Goal: Task Accomplishment & Management: Use online tool/utility

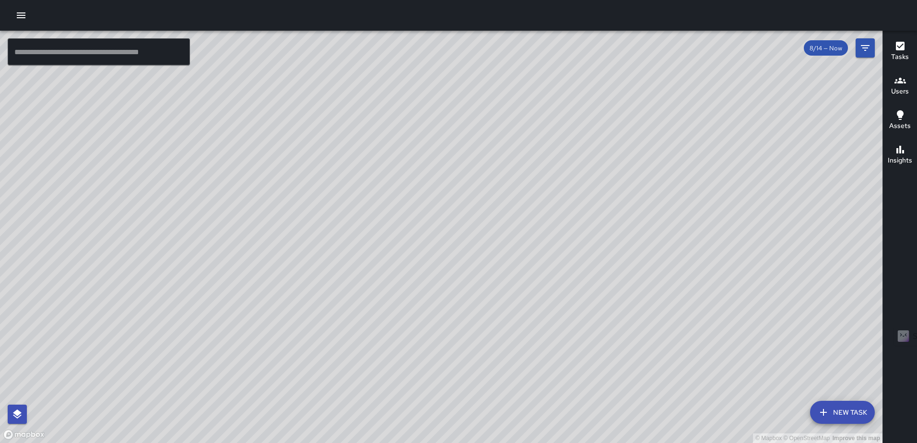
click at [437, 177] on div "© Mapbox © OpenStreetMap Improve this map [GEOGRAPHIC_DATA][PERSON_NAME] [STREE…" at bounding box center [441, 237] width 882 height 412
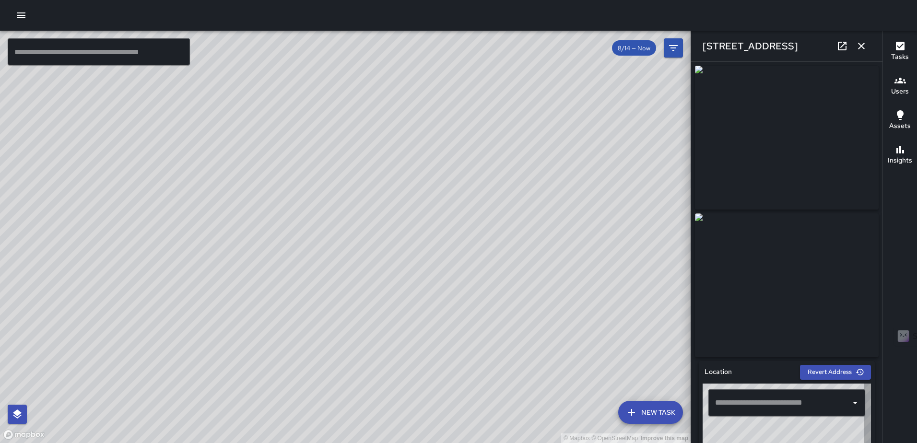
type input "**********"
click at [860, 43] on icon "button" at bounding box center [862, 46] width 12 height 12
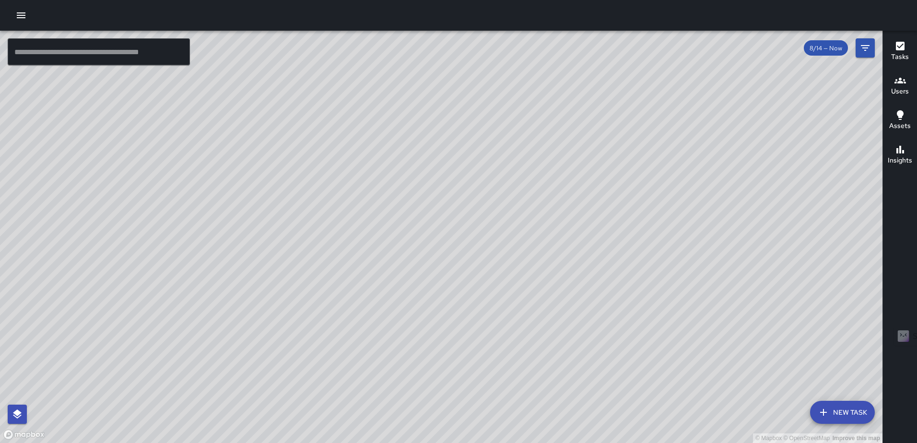
click at [906, 45] on div "Tasks" at bounding box center [900, 51] width 18 height 22
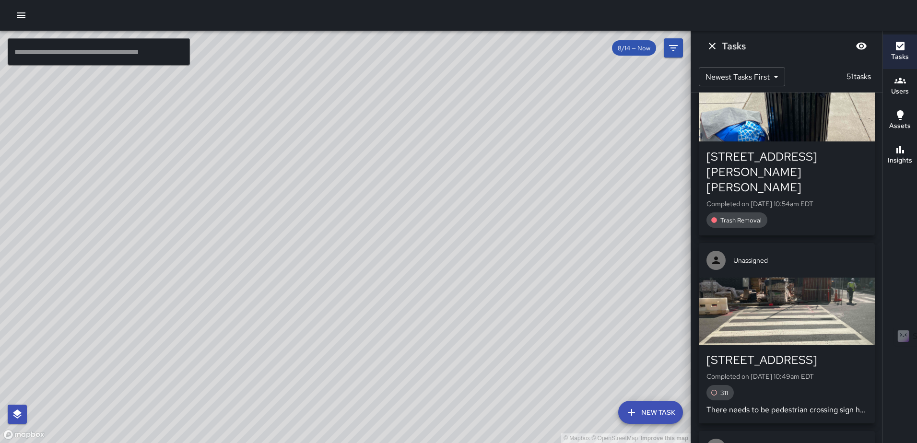
scroll to position [1583, 0]
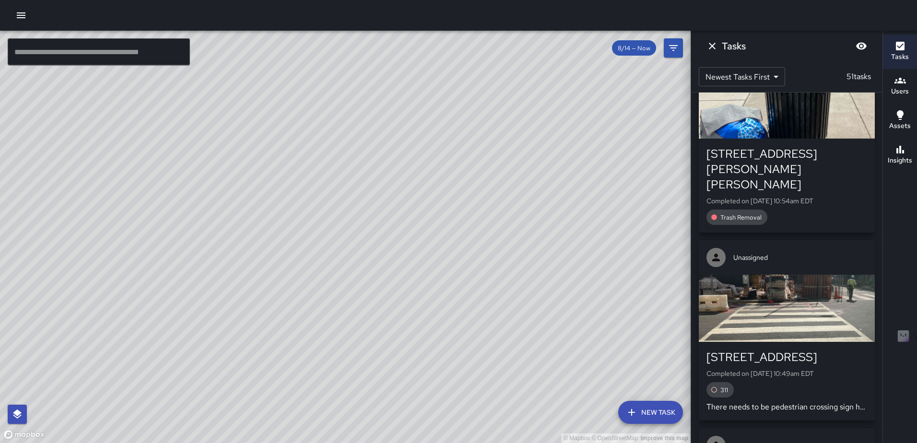
click at [777, 139] on div "button" at bounding box center [787, 104] width 176 height 67
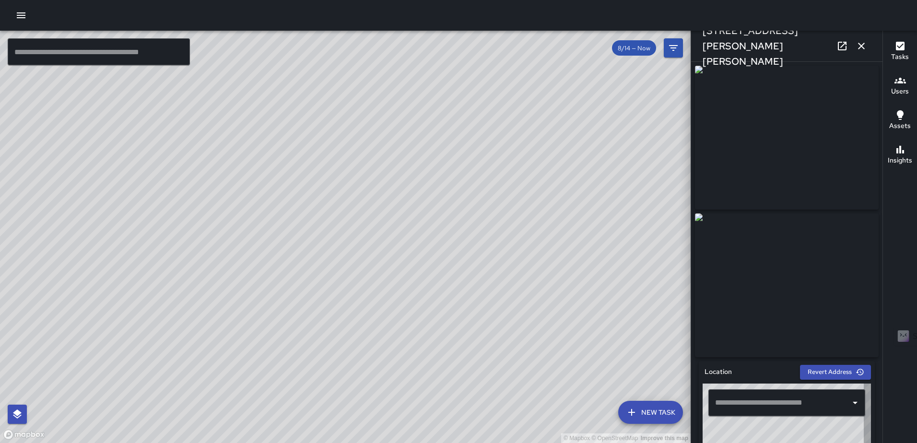
type input "**********"
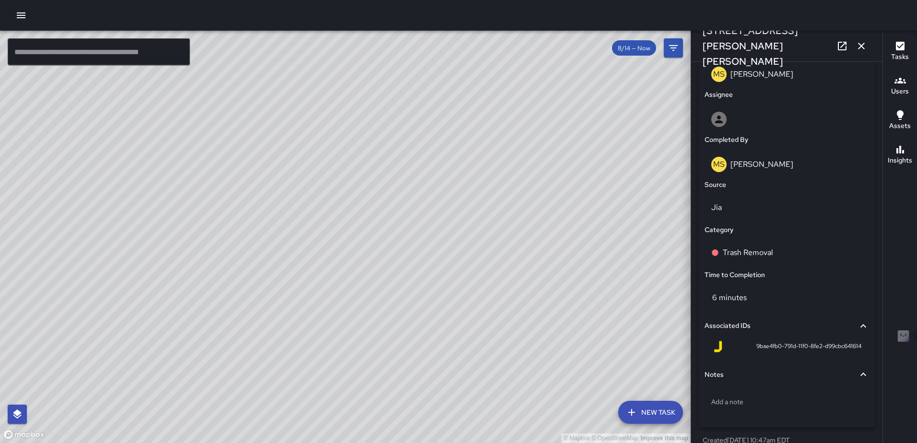
scroll to position [549, 0]
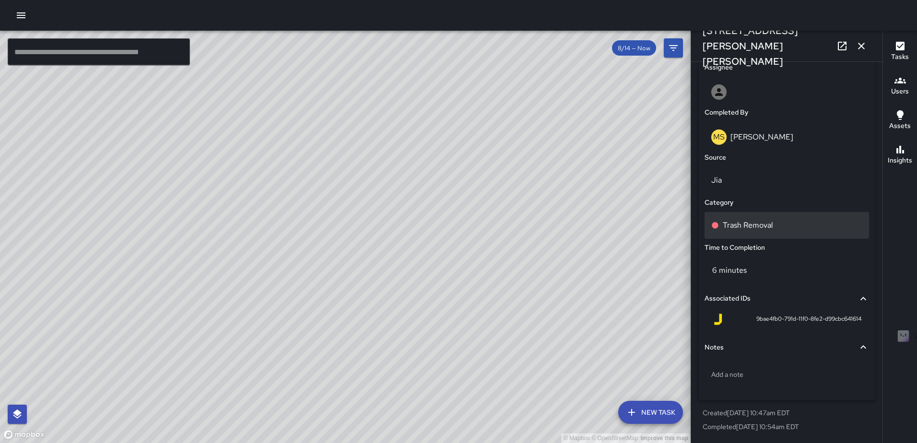
click at [759, 225] on p "Trash Removal" at bounding box center [748, 226] width 50 height 12
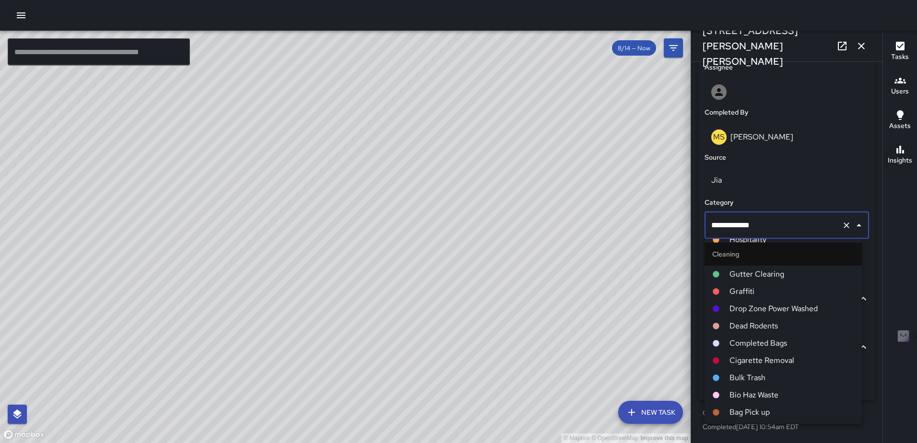
scroll to position [384, 0]
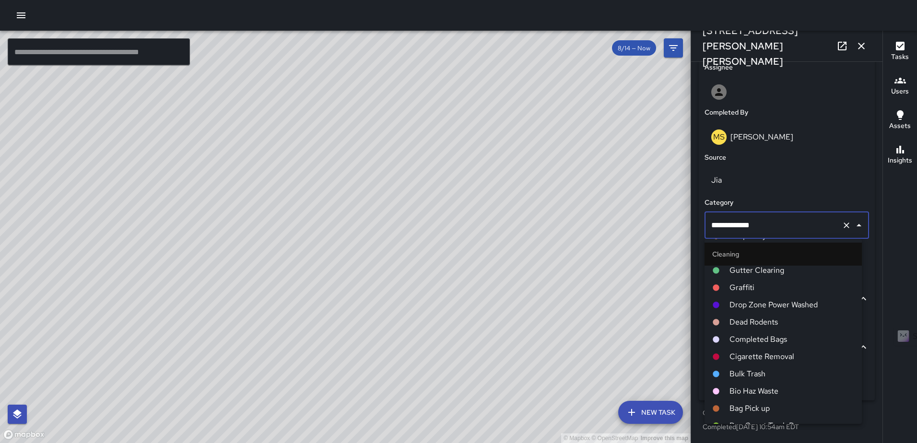
click at [786, 340] on span "Completed Bags" at bounding box center [791, 340] width 125 height 12
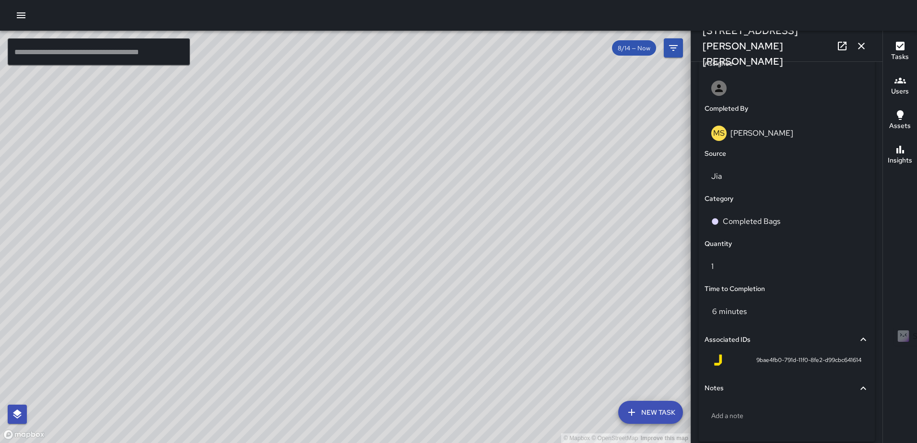
click at [859, 46] on icon "button" at bounding box center [862, 46] width 12 height 12
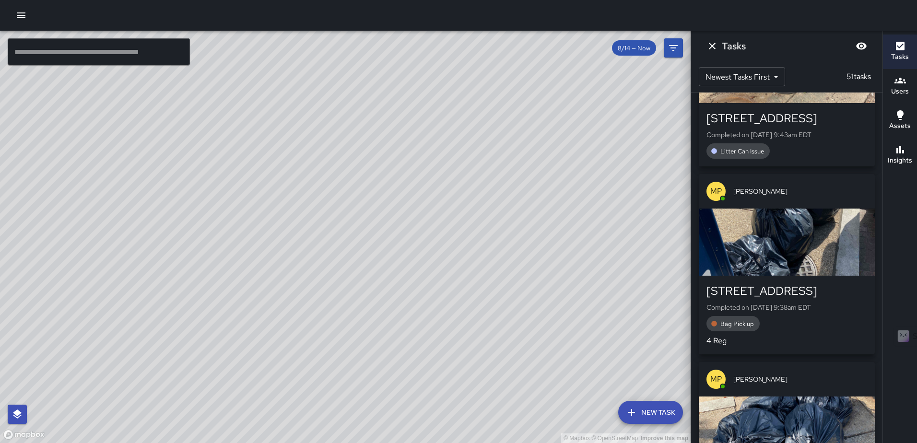
scroll to position [5515, 0]
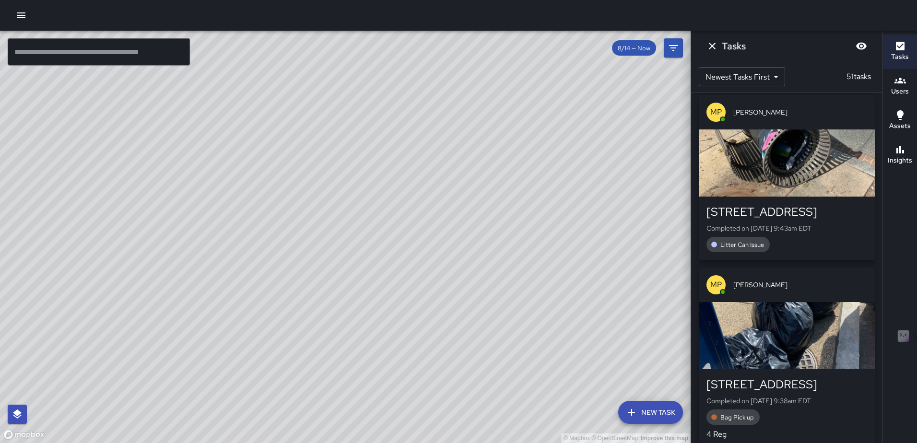
click at [780, 180] on div "button" at bounding box center [787, 162] width 176 height 67
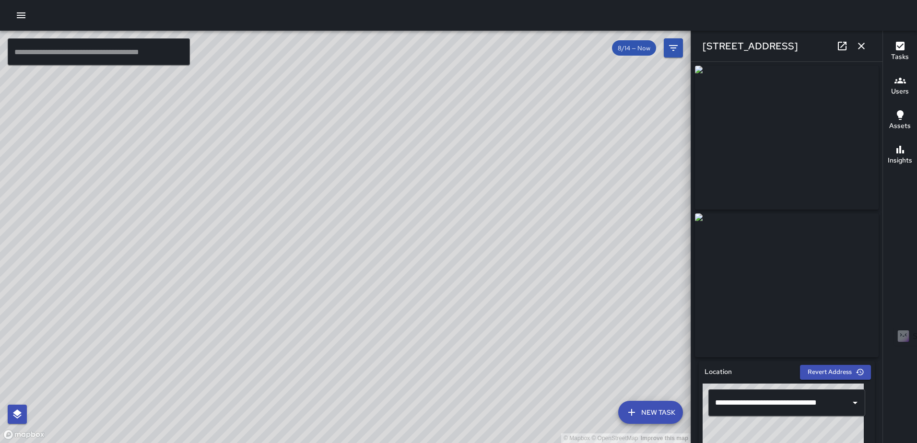
click at [856, 43] on icon "button" at bounding box center [862, 46] width 12 height 12
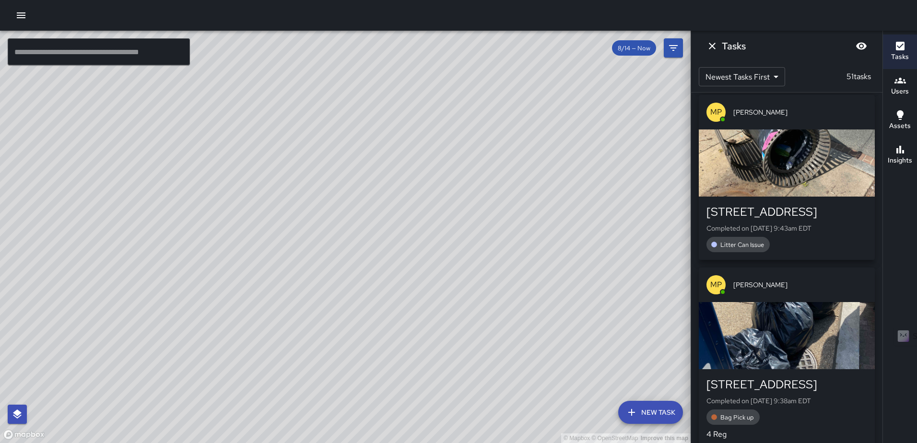
click at [767, 185] on div "button" at bounding box center [787, 162] width 176 height 67
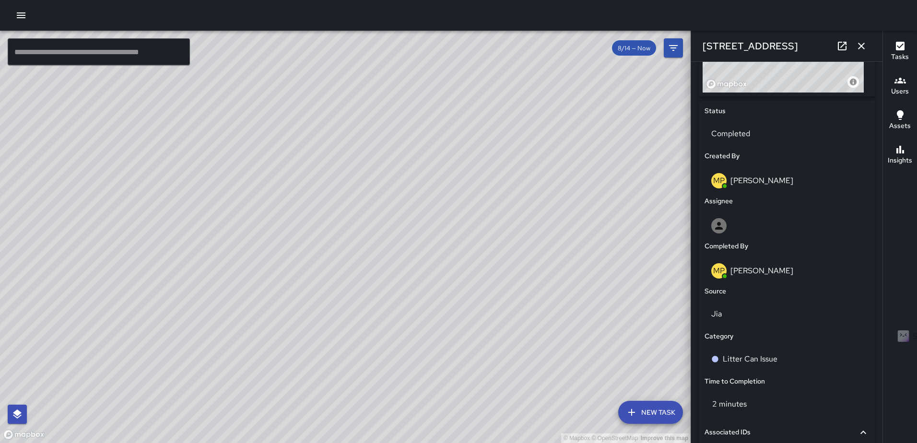
scroll to position [549, 0]
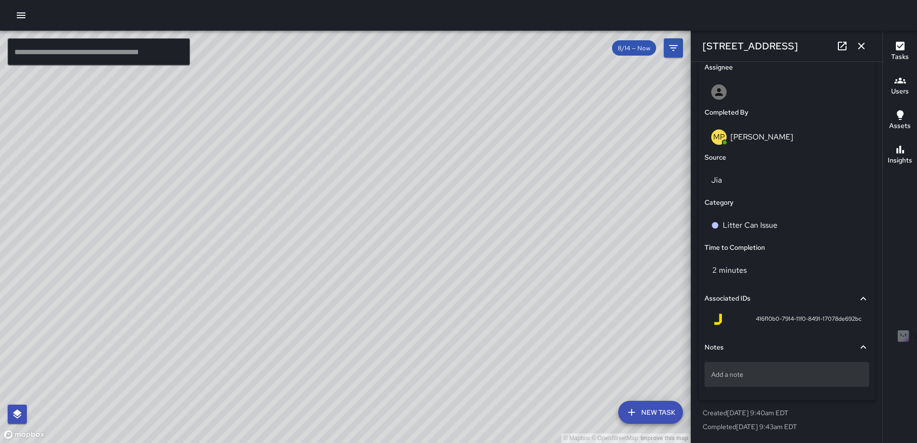
click at [772, 376] on p "Add a note" at bounding box center [786, 375] width 151 height 10
type textarea "**********"
click at [861, 43] on icon "button" at bounding box center [862, 46] width 12 height 12
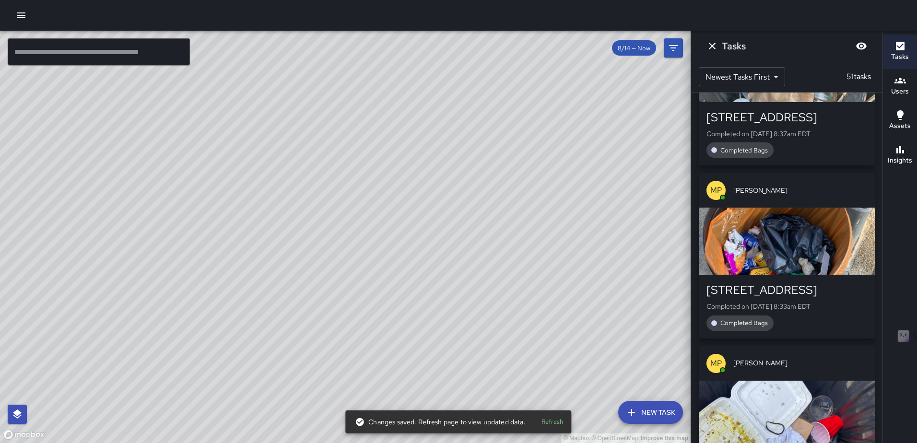
scroll to position [7385, 0]
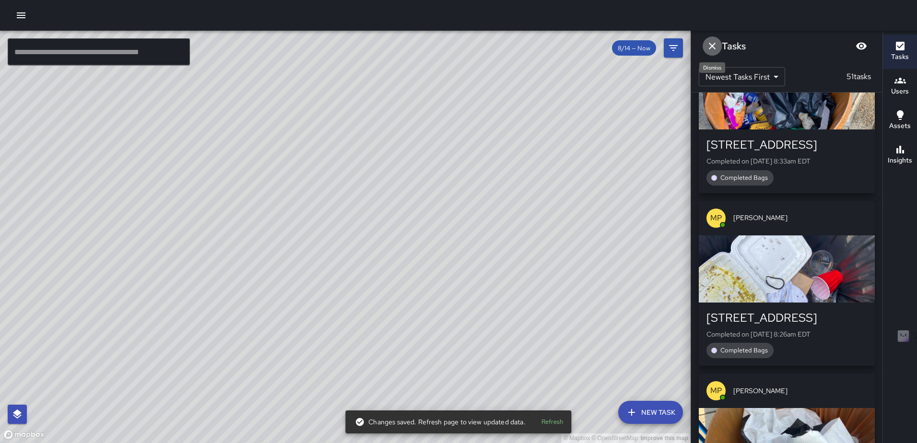
click at [714, 42] on icon "Dismiss" at bounding box center [712, 46] width 12 height 12
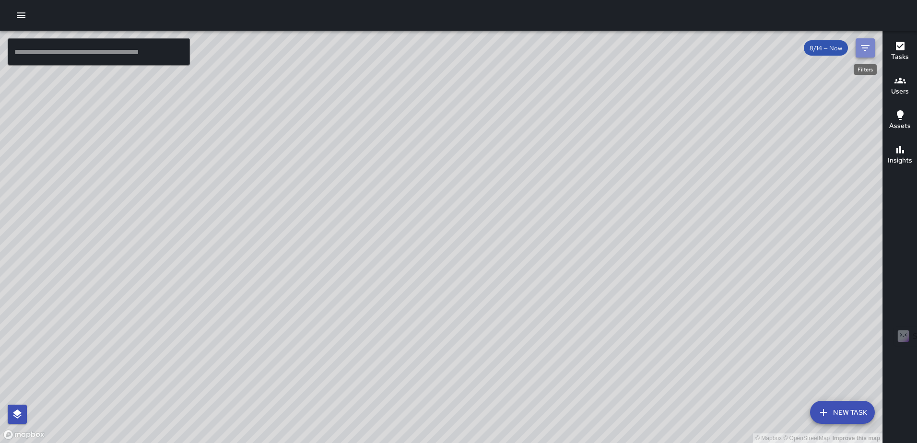
click at [861, 49] on icon "Filters" at bounding box center [865, 48] width 12 height 12
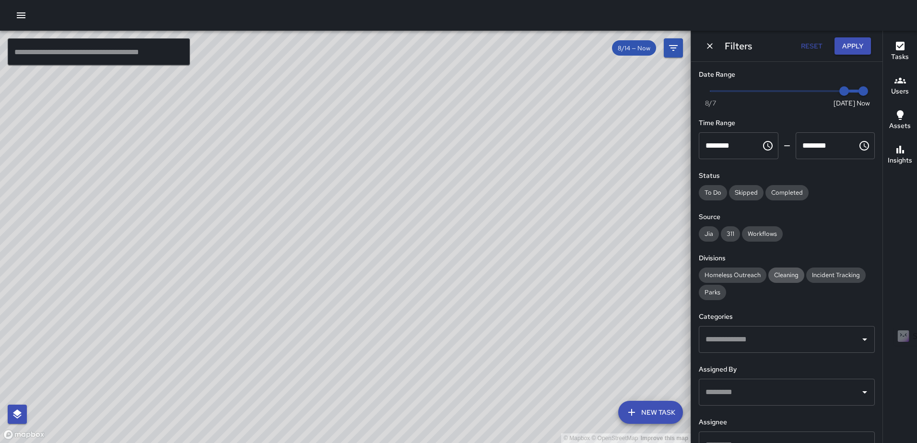
click at [783, 274] on span "Cleaning" at bounding box center [786, 275] width 36 height 8
click at [855, 41] on button "Apply" at bounding box center [852, 46] width 36 height 18
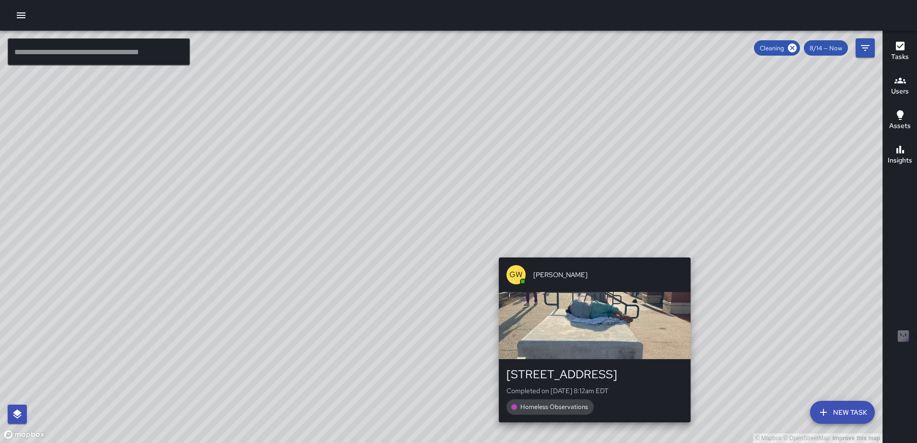
click at [588, 252] on div "© Mapbox © OpenStreetMap Improve this map GW [PERSON_NAME] [STREET_ADDRESS] Com…" at bounding box center [441, 237] width 882 height 412
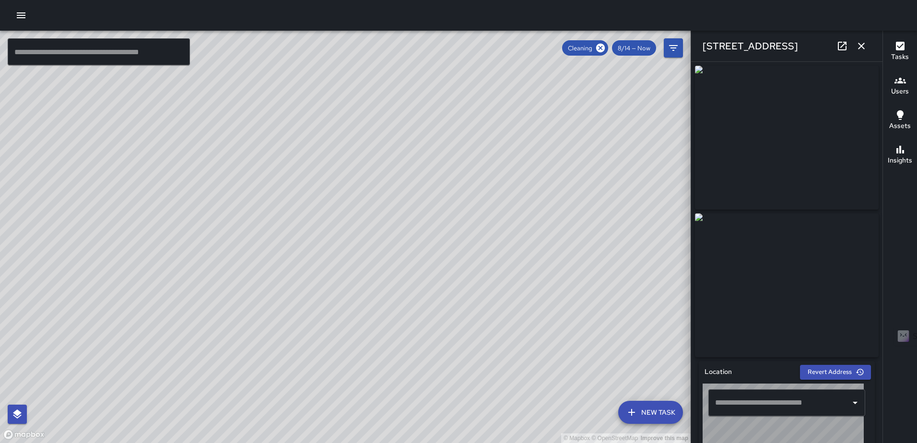
type input "**********"
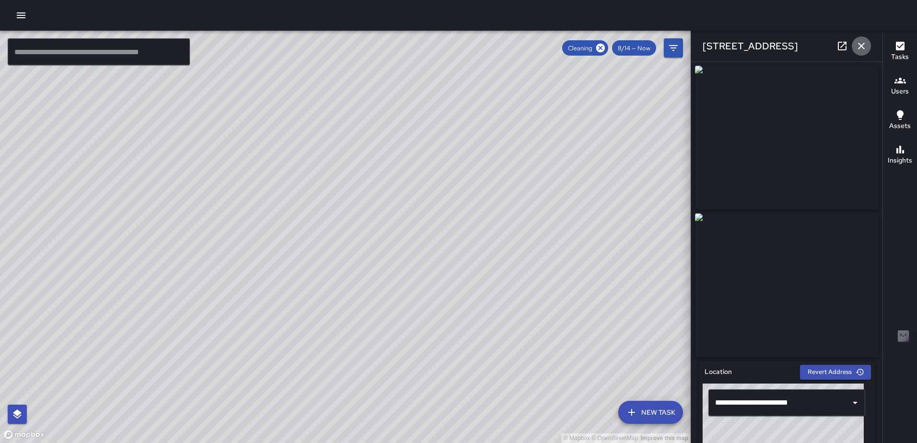
click at [858, 41] on icon "button" at bounding box center [862, 46] width 12 height 12
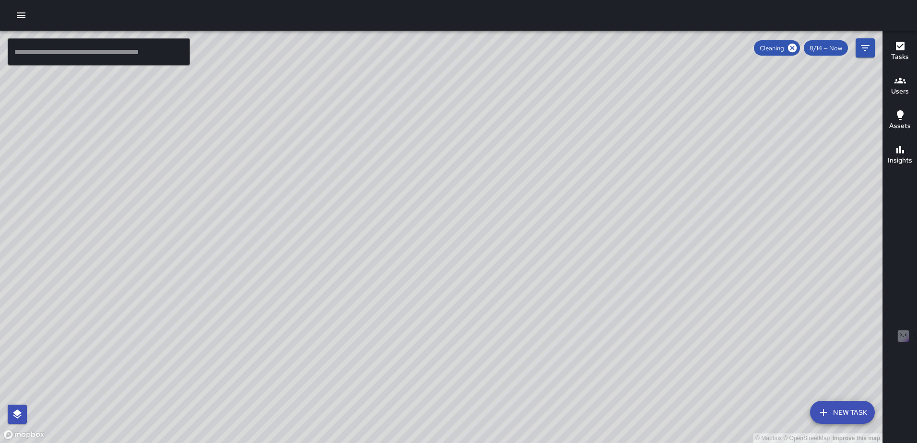
drag, startPoint x: 717, startPoint y: 151, endPoint x: 641, endPoint y: 269, distance: 139.8
click at [687, 268] on div "© Mapbox © OpenStreetMap Improve this map" at bounding box center [441, 237] width 882 height 412
